Goal: Task Accomplishment & Management: Manage account settings

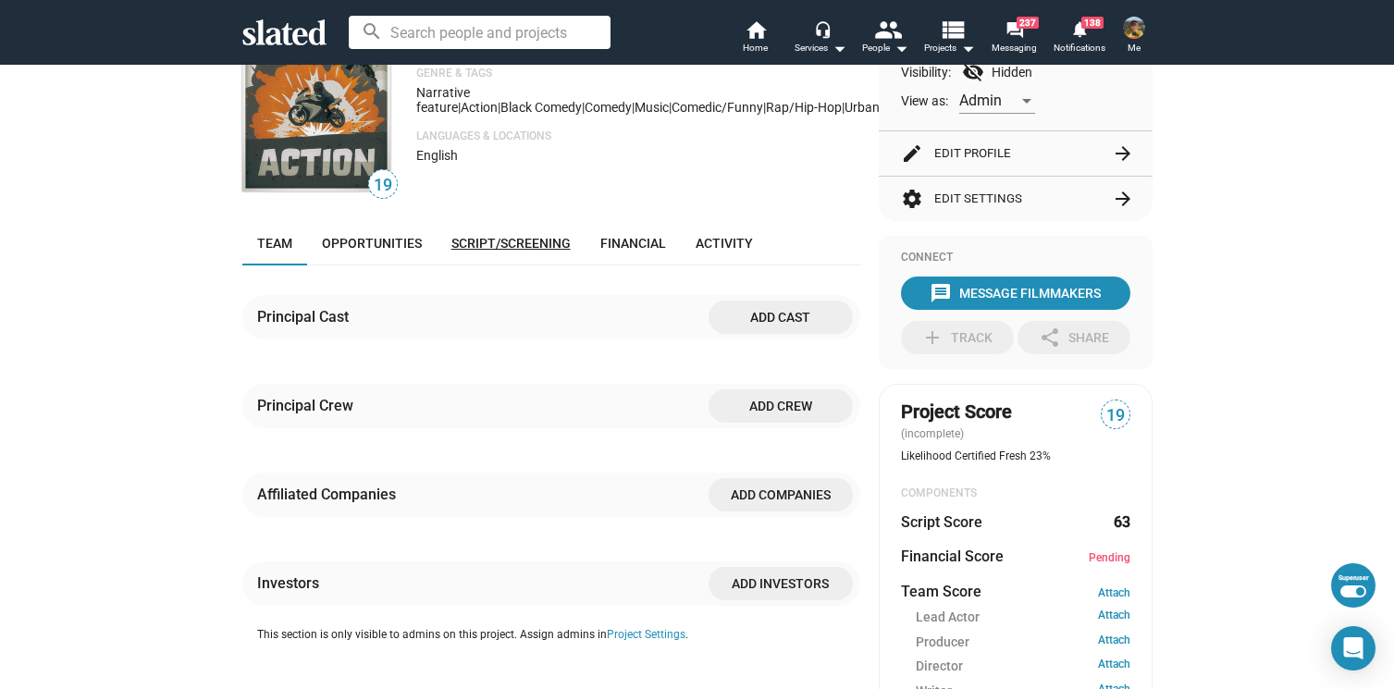
click at [543, 228] on link "Script/Screening" at bounding box center [511, 243] width 149 height 44
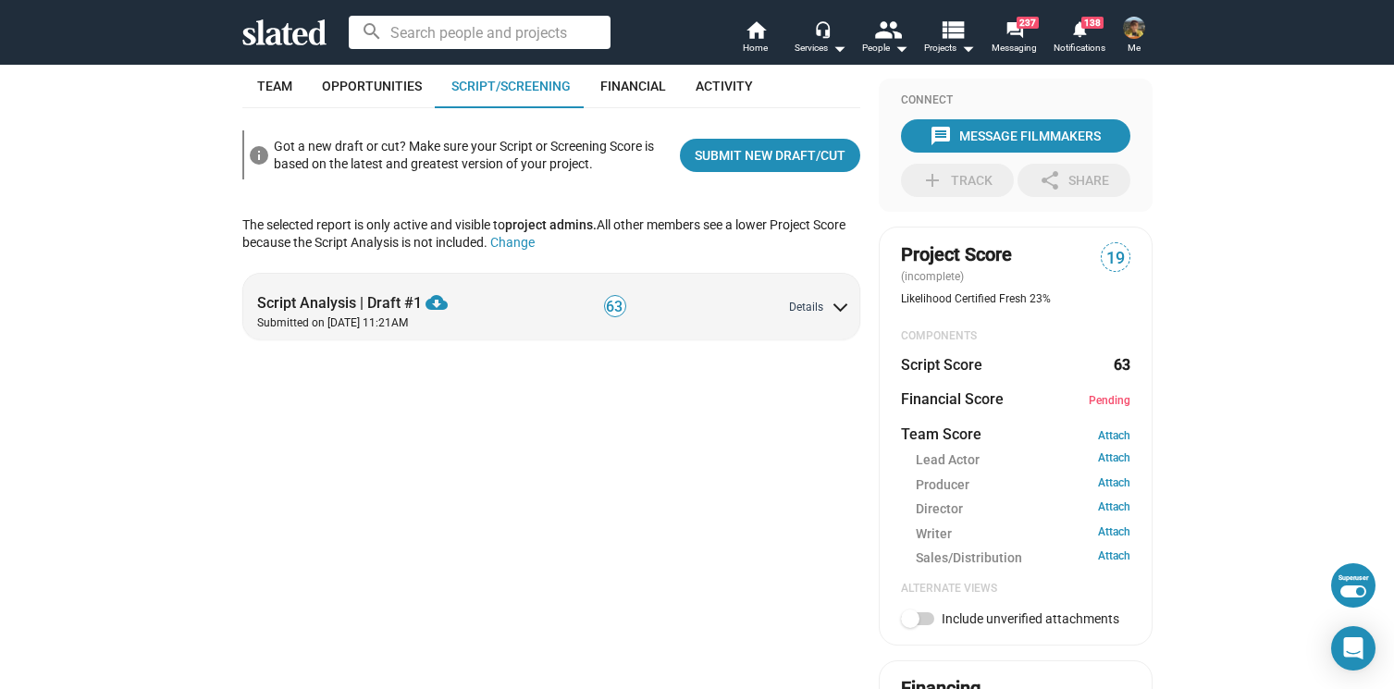
click at [807, 302] on button "Details" at bounding box center [817, 308] width 56 height 15
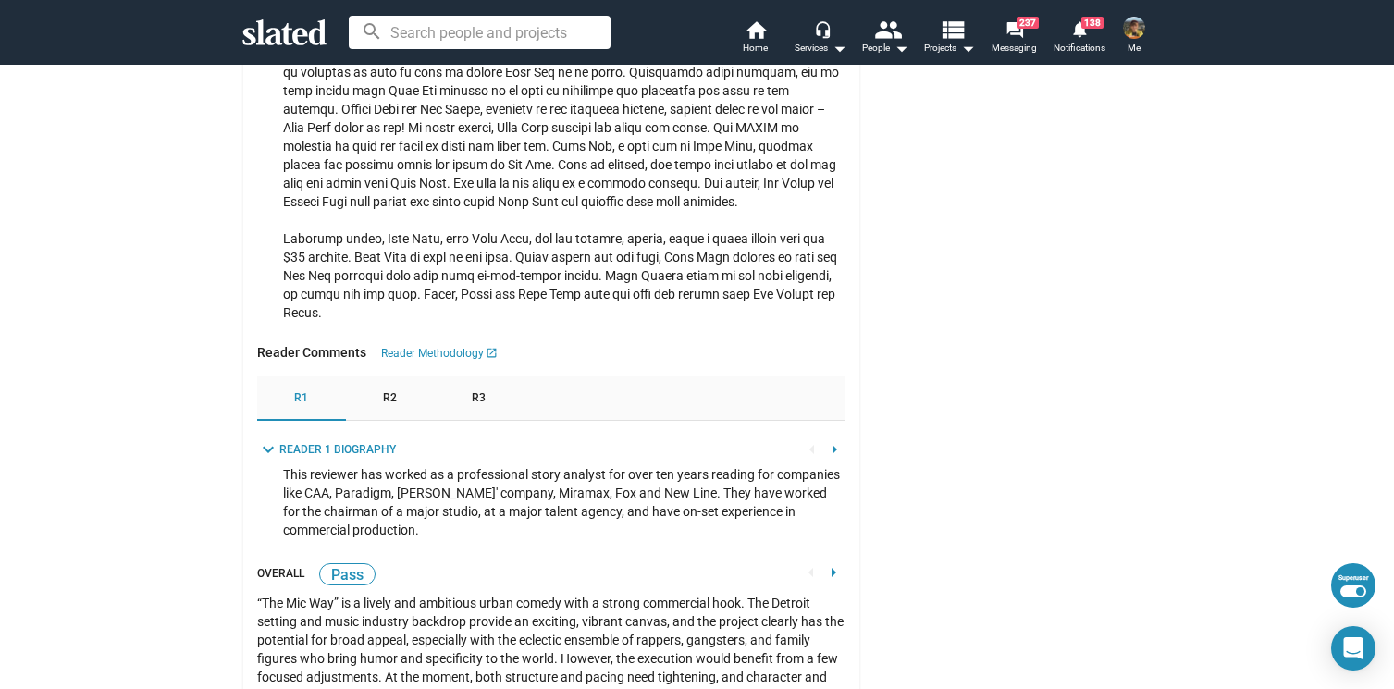
scroll to position [3341, 0]
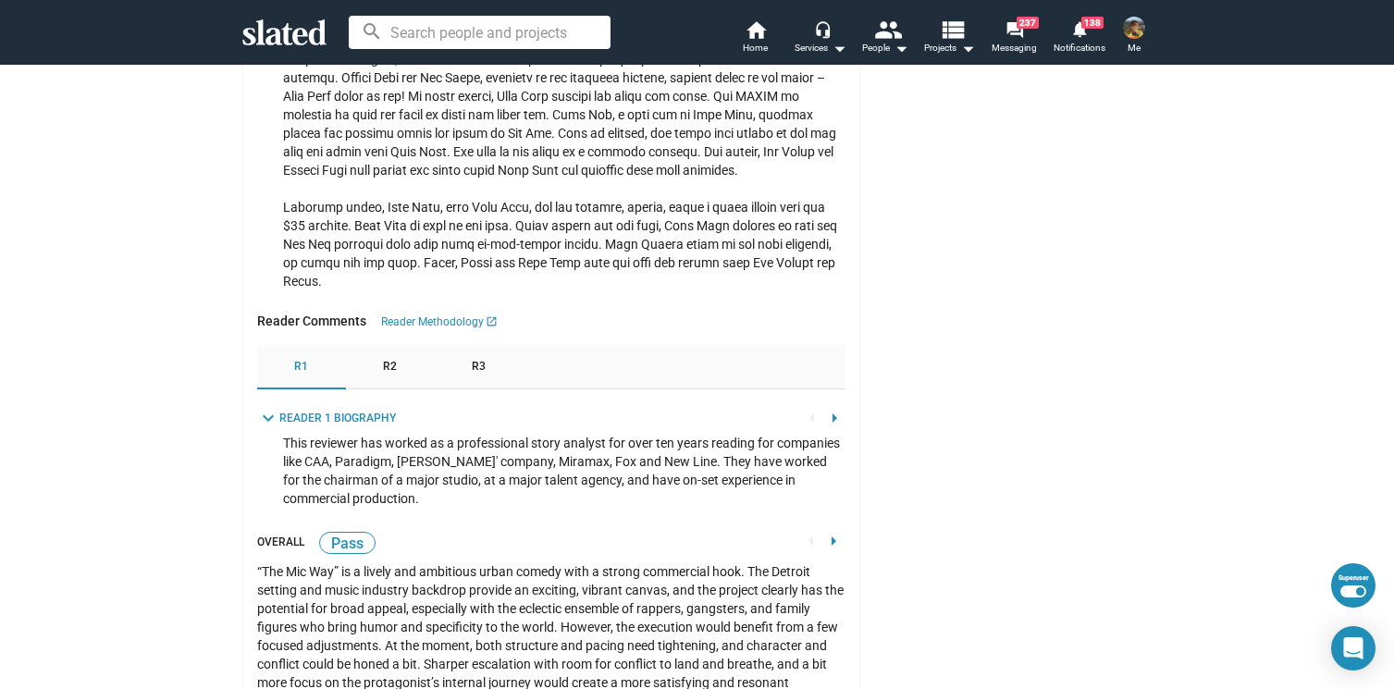
click at [364, 389] on div "R2" at bounding box center [390, 367] width 89 height 44
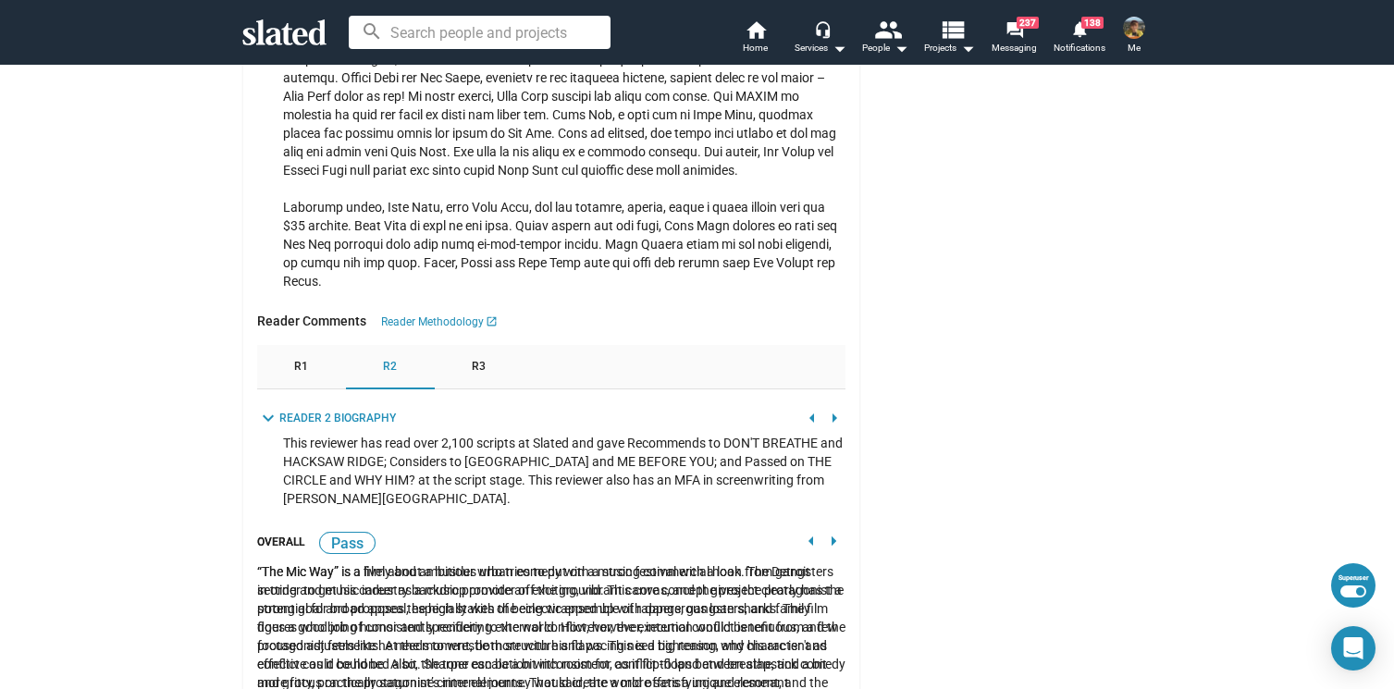
click at [488, 389] on div "R3" at bounding box center [479, 367] width 89 height 44
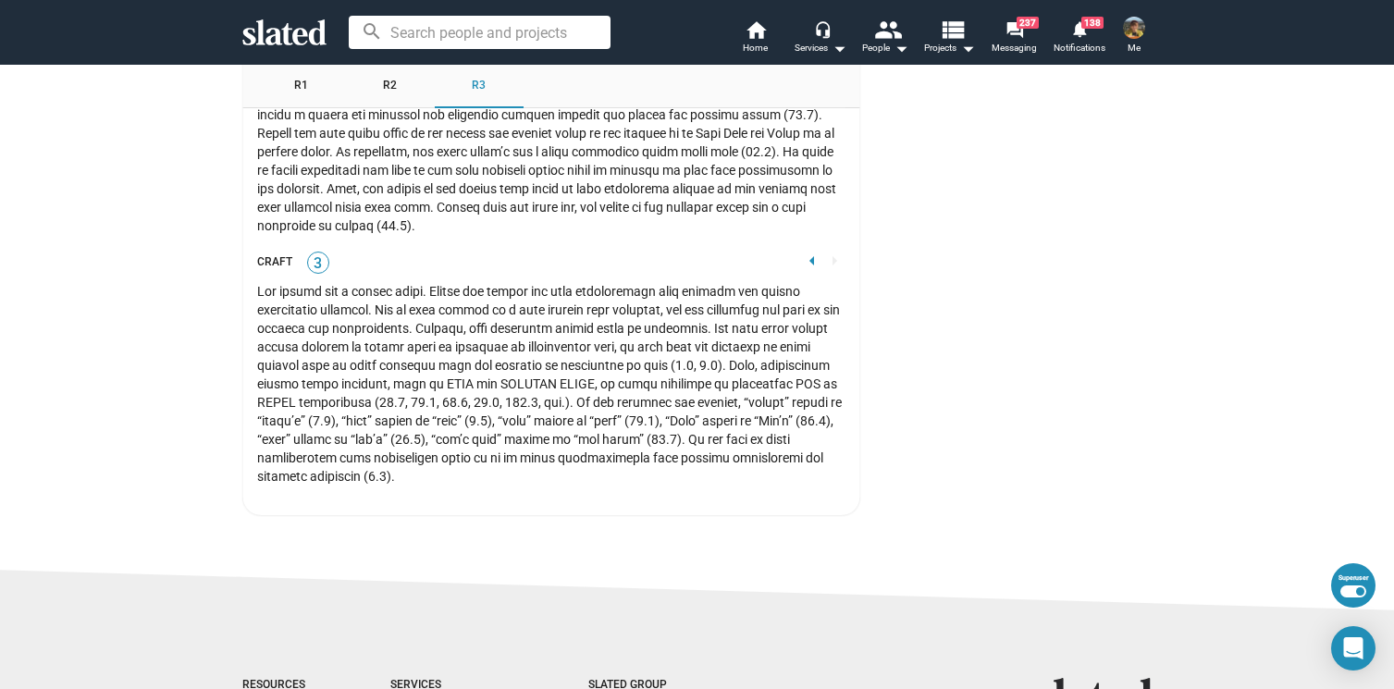
click at [804, 272] on mat-icon "arrow_left" at bounding box center [812, 261] width 22 height 22
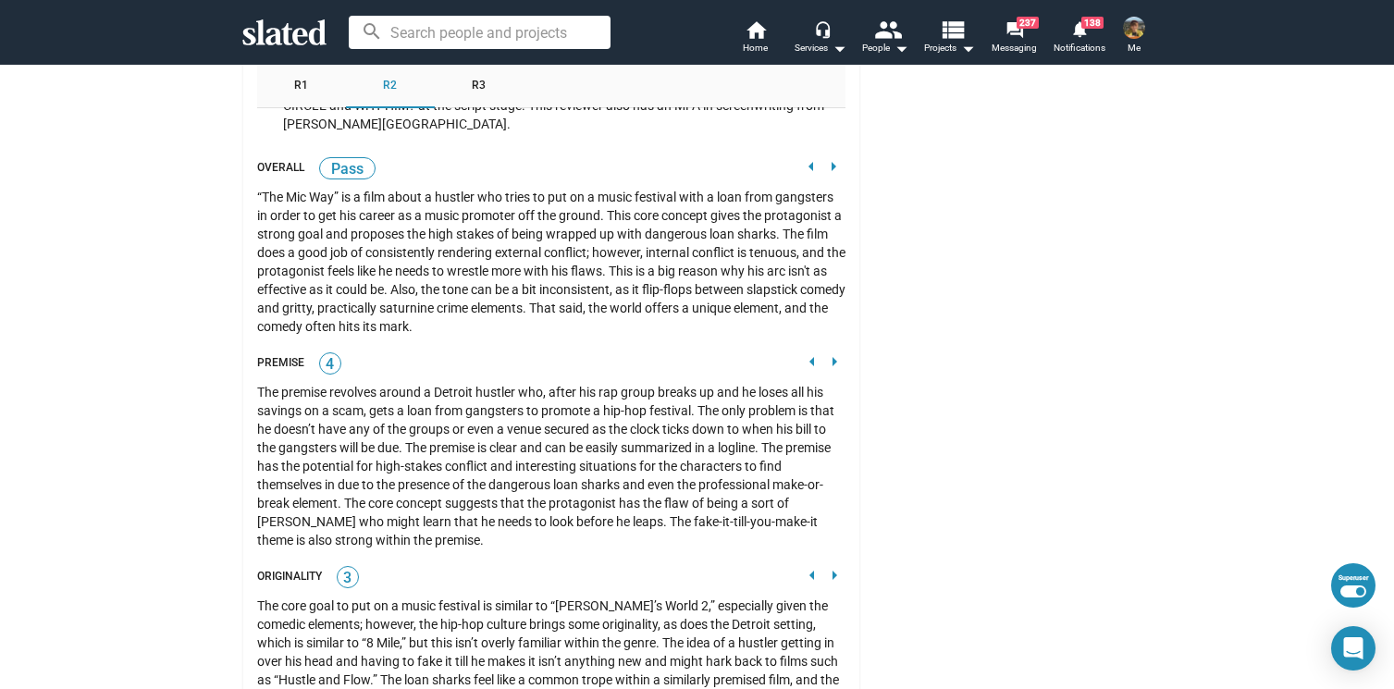
scroll to position [3536, 0]
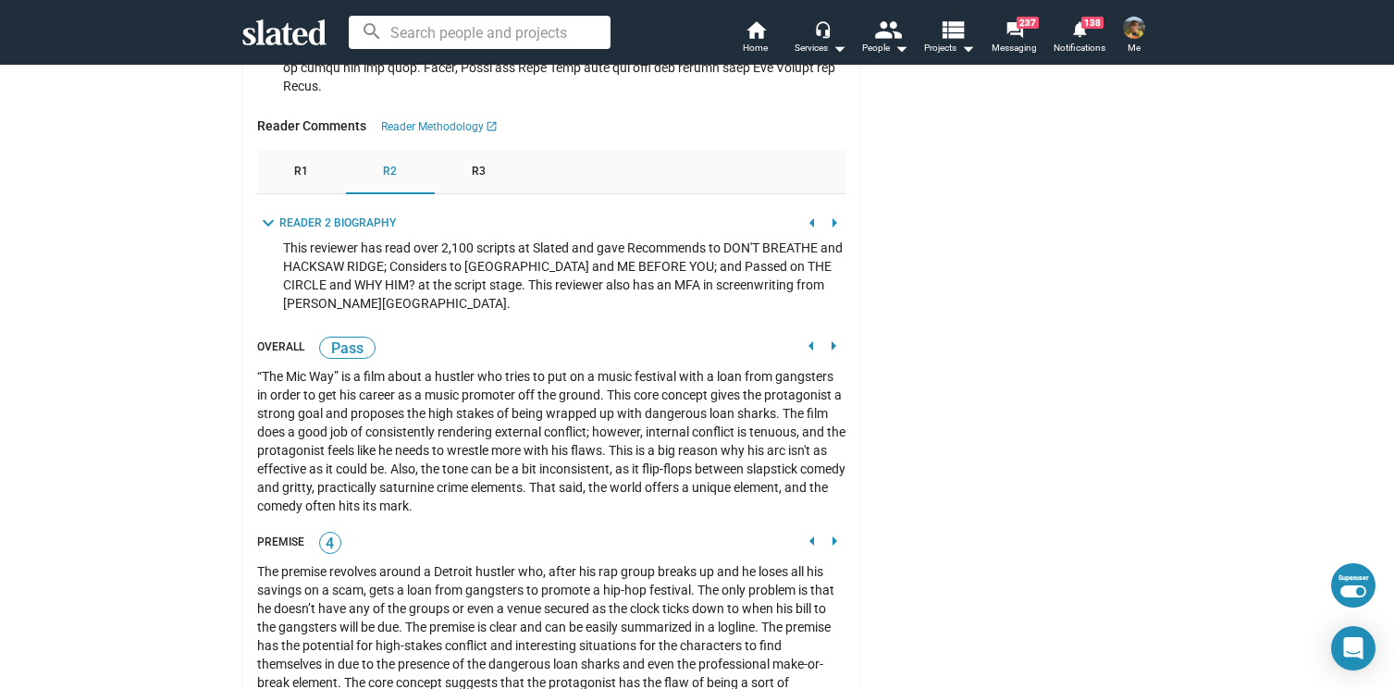
click at [802, 357] on mat-icon "arrow_left" at bounding box center [811, 346] width 22 height 22
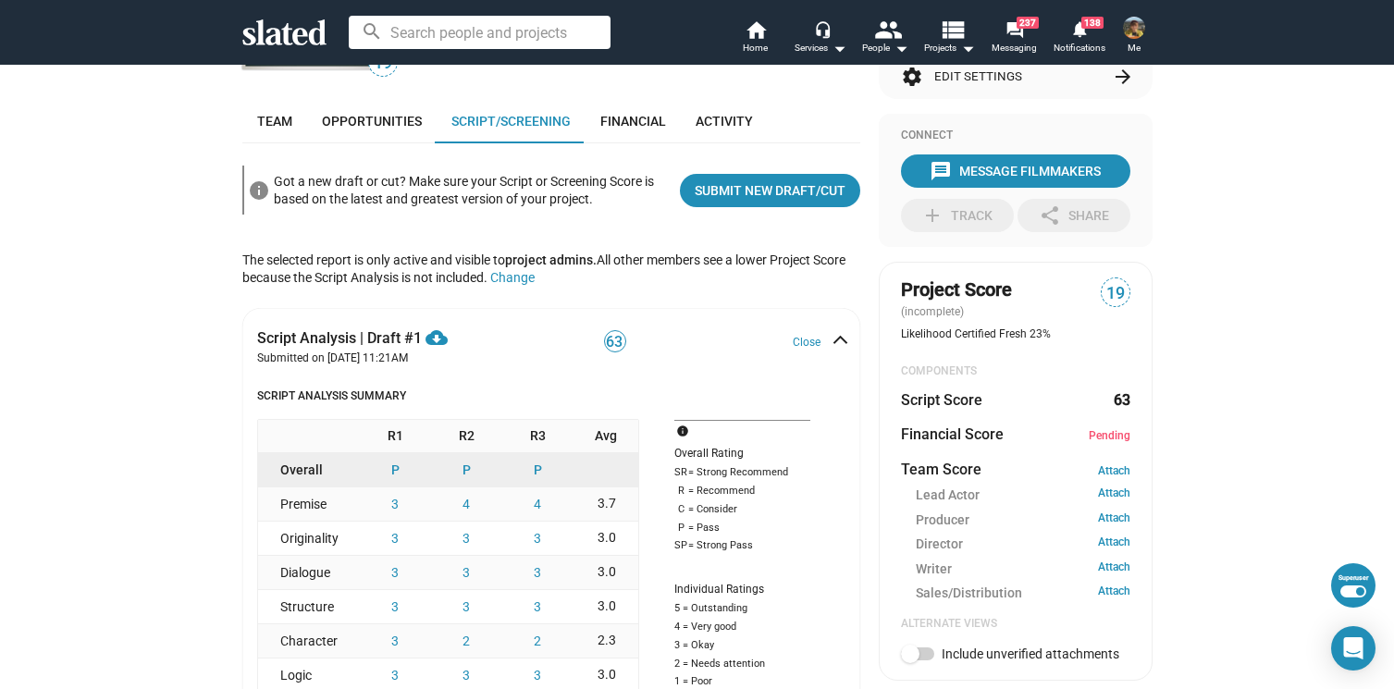
scroll to position [408, 0]
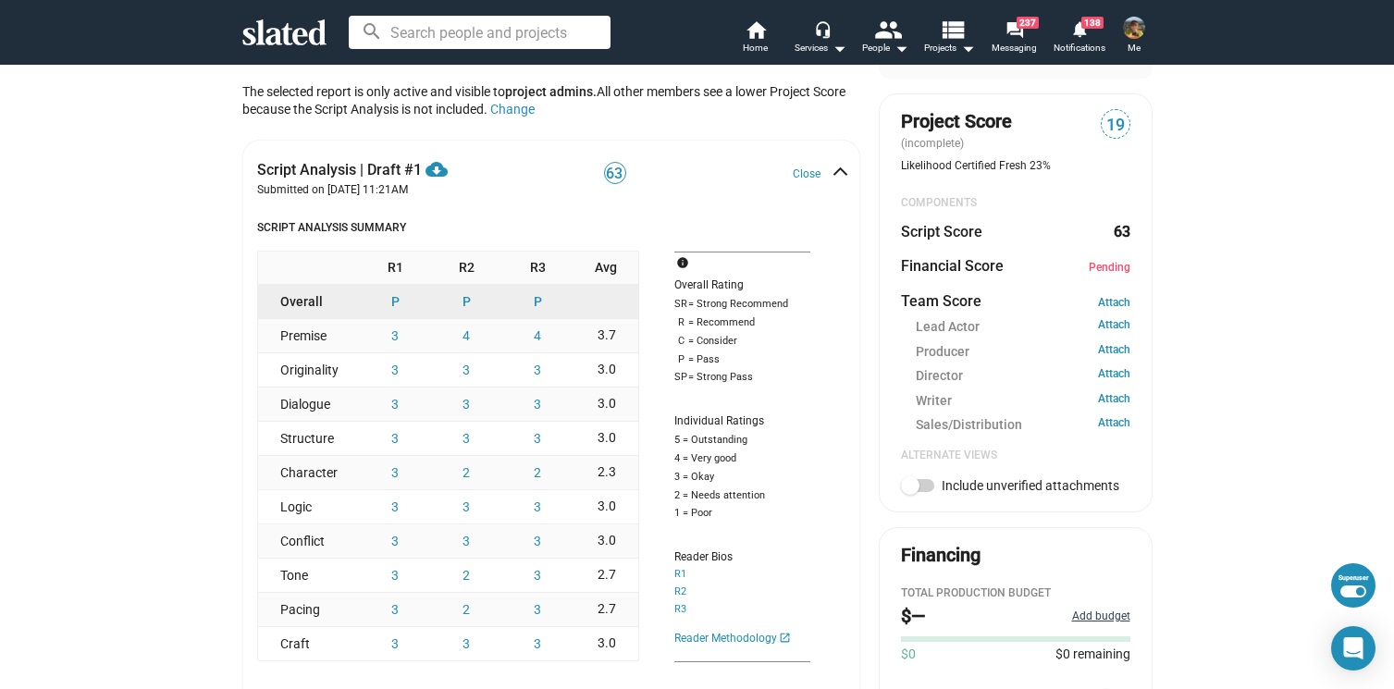
click at [1104, 622] on button "Add budget" at bounding box center [1101, 617] width 58 height 15
drag, startPoint x: 968, startPoint y: 633, endPoint x: 912, endPoint y: 633, distance: 55.5
click at [916, 633] on input "$ 0" at bounding box center [982, 639] width 132 height 33
type input "$ 2,500,000"
click at [1085, 650] on span "Save" at bounding box center [1100, 639] width 31 height 33
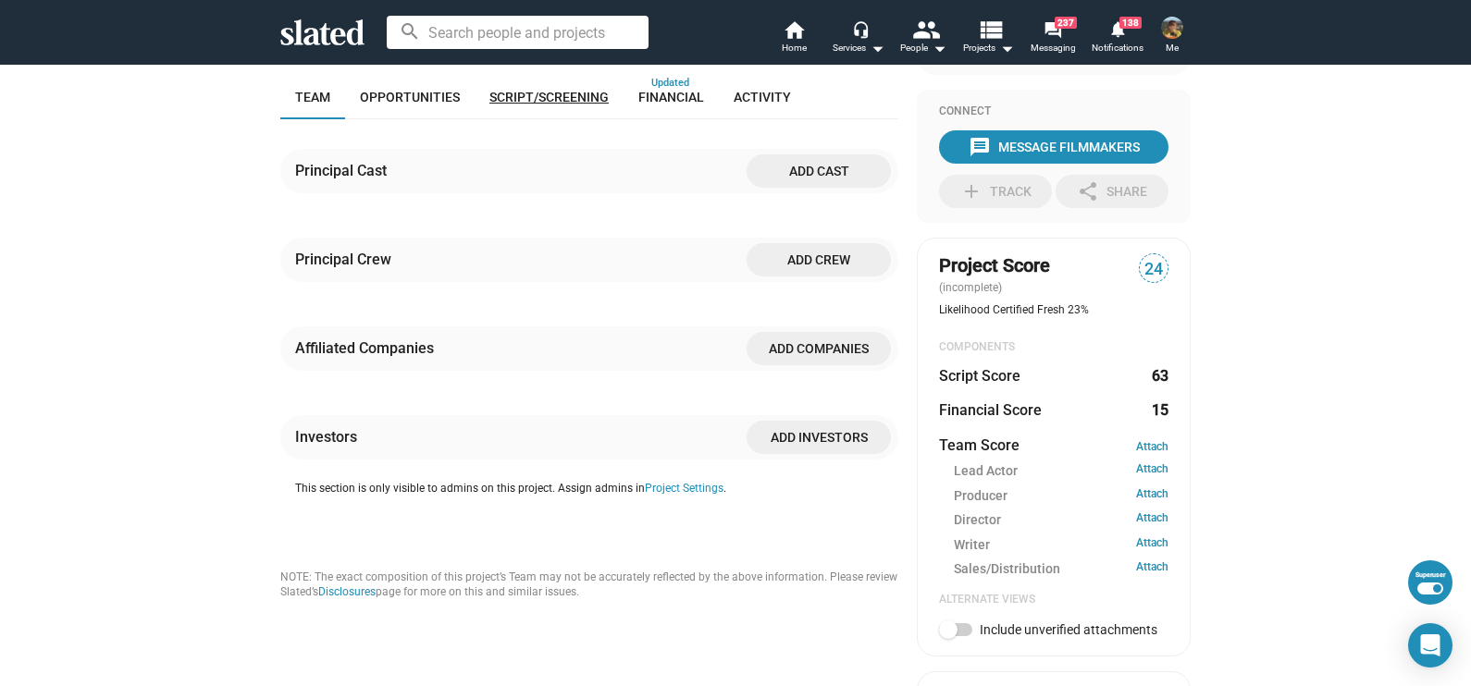
scroll to position [266, 0]
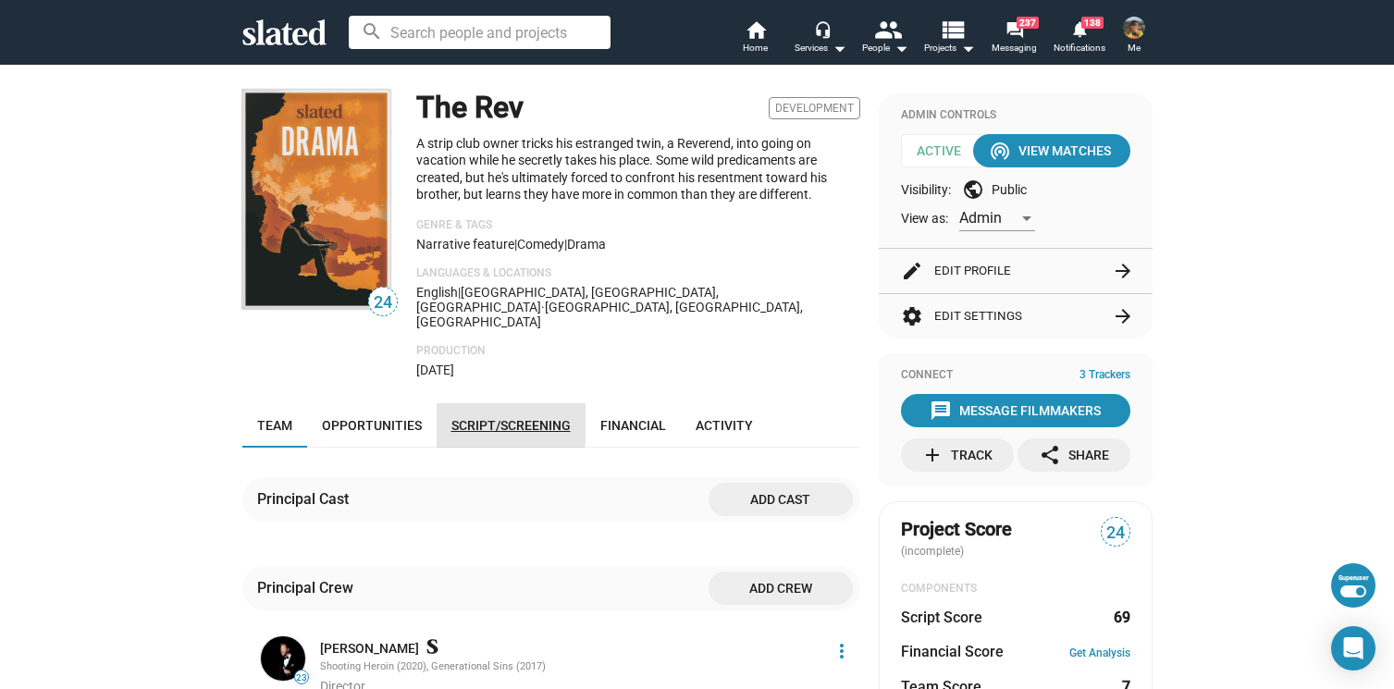
click at [485, 418] on span "Script/Screening" at bounding box center [510, 425] width 119 height 15
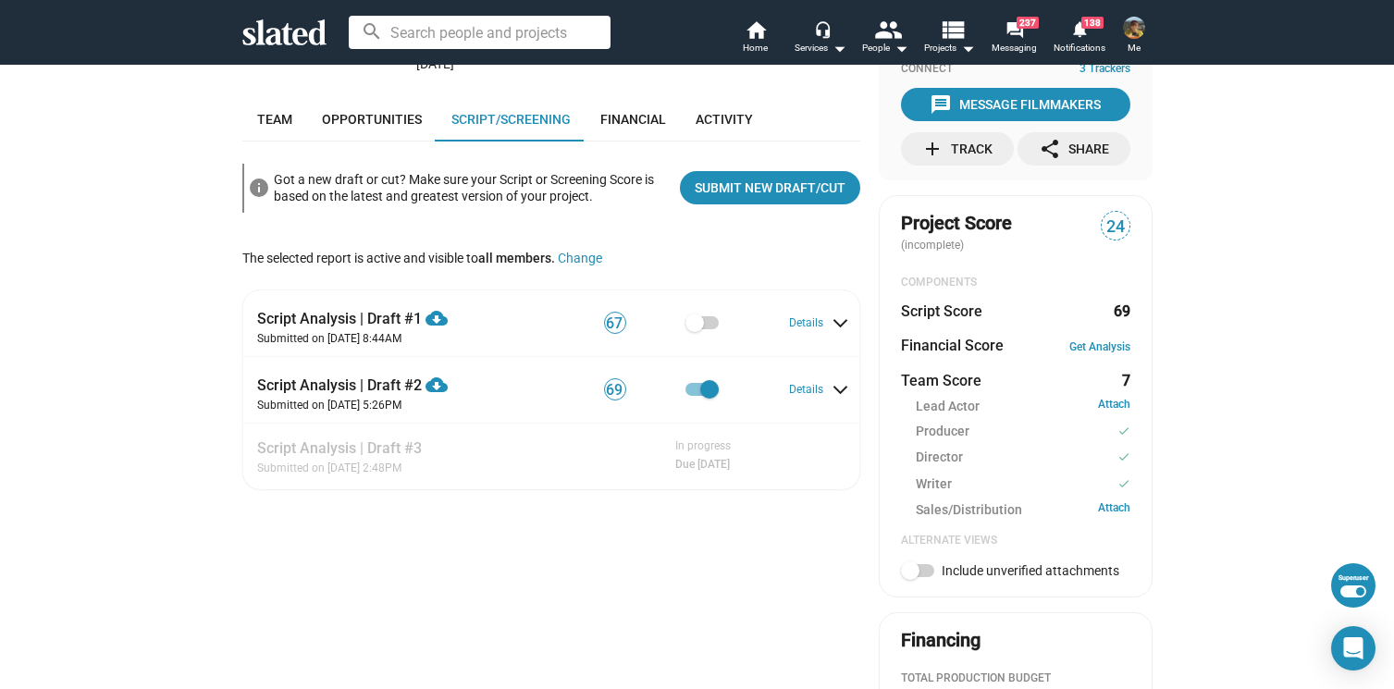
scroll to position [311, 0]
